Goal: Information Seeking & Learning: Learn about a topic

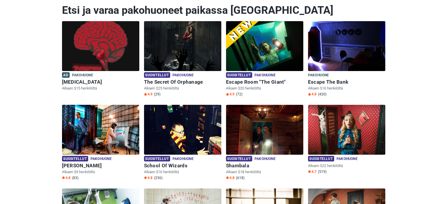
scroll to position [59, 0]
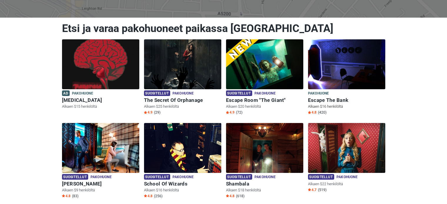
click at [326, 67] on img at bounding box center [346, 64] width 77 height 50
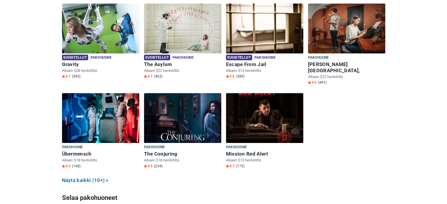
scroll to position [264, 0]
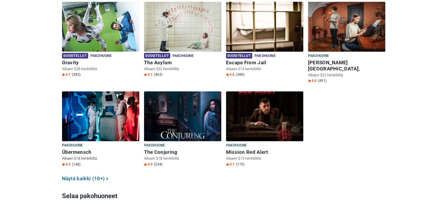
click at [108, 120] on img at bounding box center [100, 116] width 77 height 50
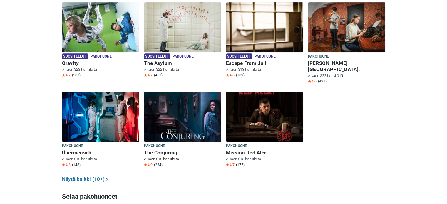
click at [173, 113] on img at bounding box center [182, 117] width 77 height 50
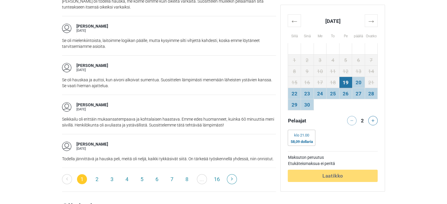
scroll to position [969, 0]
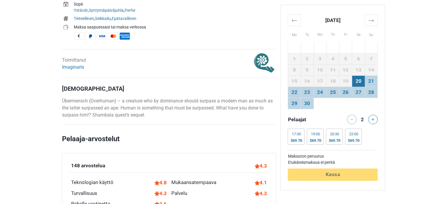
scroll to position [264, 0]
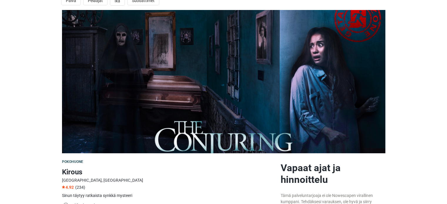
scroll to position [29, 0]
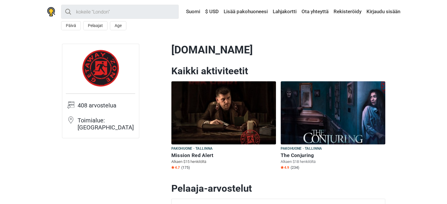
click at [244, 124] on img at bounding box center [223, 112] width 105 height 63
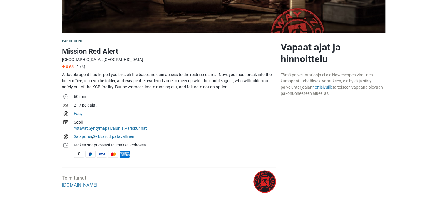
scroll to position [147, 0]
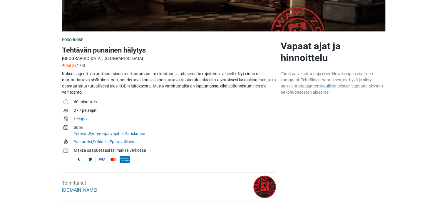
click at [224, 115] on td "Helppo" at bounding box center [175, 119] width 202 height 9
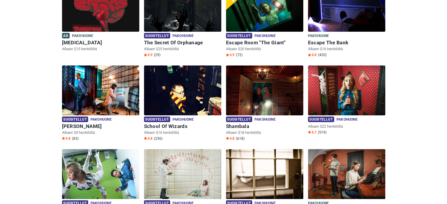
scroll to position [117, 0]
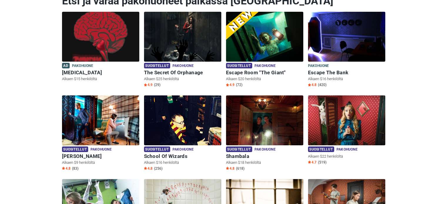
scroll to position [59, 0]
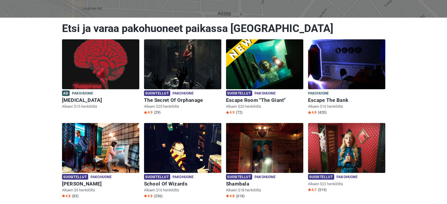
drag, startPoint x: 36, startPoint y: 150, endPoint x: 41, endPoint y: 149, distance: 4.6
